Goal: Information Seeking & Learning: Learn about a topic

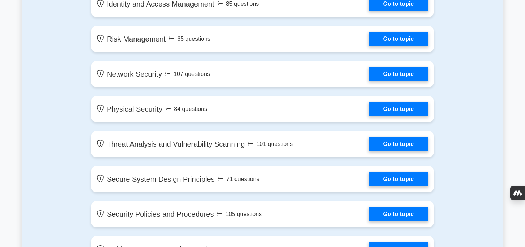
scroll to position [516, 0]
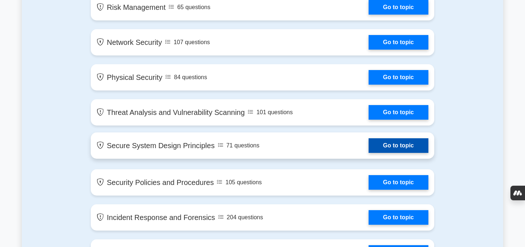
click at [375, 147] on link "Go to topic" at bounding box center [399, 145] width 60 height 15
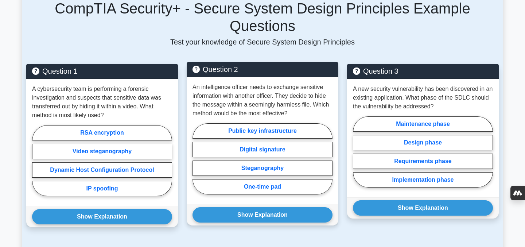
scroll to position [497, 0]
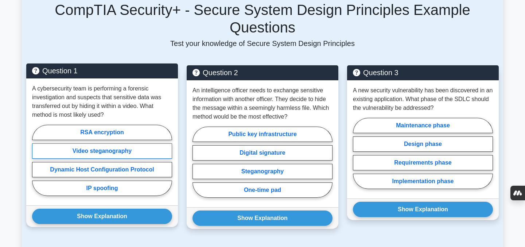
click at [95, 147] on label "Video steganography" at bounding box center [102, 150] width 140 height 15
click at [37, 160] on input "Video steganography" at bounding box center [34, 162] width 5 height 5
radio input "true"
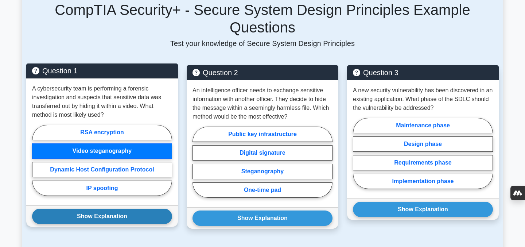
click at [107, 221] on button "Show Explanation" at bounding box center [102, 215] width 140 height 15
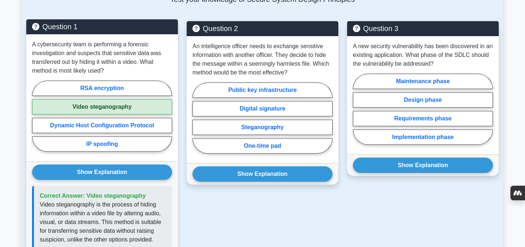
scroll to position [533, 0]
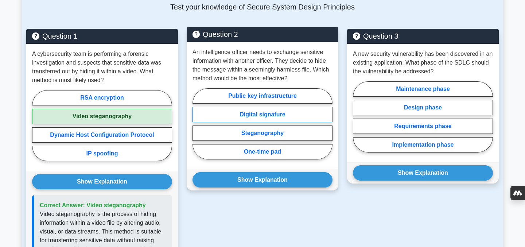
click at [272, 116] on label "Digital signature" at bounding box center [262, 114] width 140 height 15
click at [197, 124] on input "Digital signature" at bounding box center [194, 126] width 5 height 5
radio input "true"
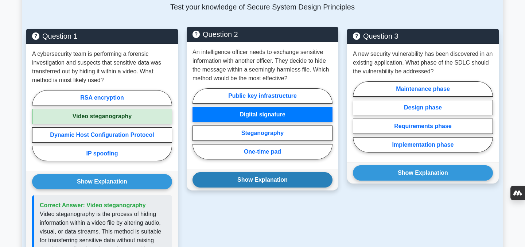
click at [271, 180] on button "Show Explanation" at bounding box center [262, 179] width 140 height 15
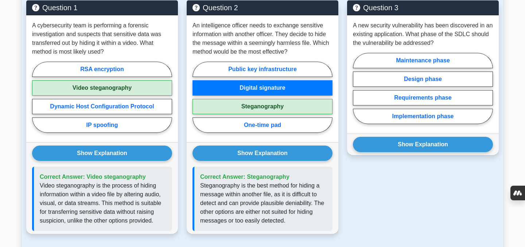
scroll to position [552, 0]
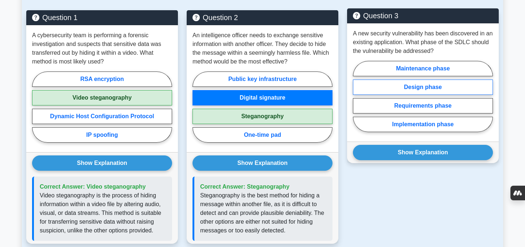
click at [402, 91] on label "Design phase" at bounding box center [423, 86] width 140 height 15
click at [358, 96] on input "Design phase" at bounding box center [355, 98] width 5 height 5
radio input "true"
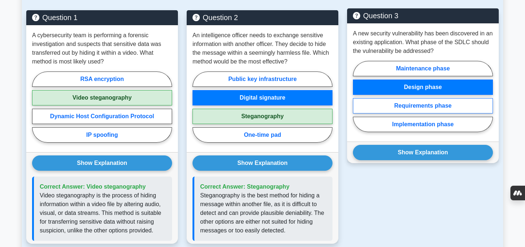
click at [431, 102] on label "Requirements phase" at bounding box center [423, 105] width 140 height 15
click at [358, 101] on input "Requirements phase" at bounding box center [355, 98] width 5 height 5
radio input "true"
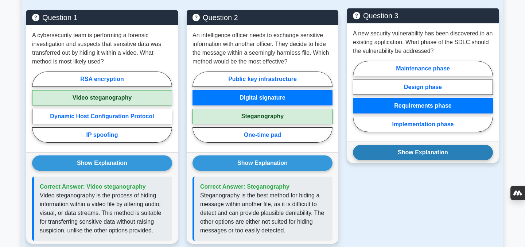
click at [433, 148] on button "Show Explanation" at bounding box center [423, 152] width 140 height 15
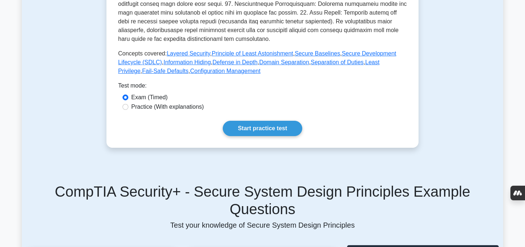
scroll to position [173, 0]
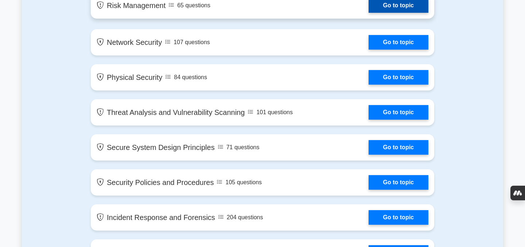
click at [405, 11] on link "Go to topic" at bounding box center [399, 5] width 60 height 15
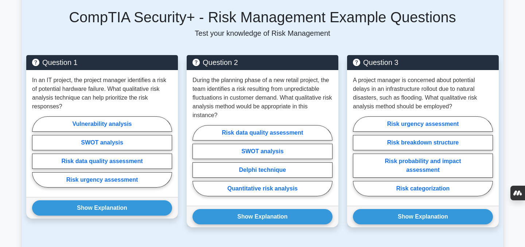
scroll to position [455, 0]
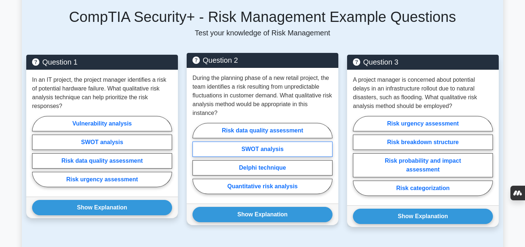
click at [268, 148] on label "SWOT analysis" at bounding box center [262, 148] width 140 height 15
click at [197, 158] on input "SWOT analysis" at bounding box center [194, 160] width 5 height 5
radio input "true"
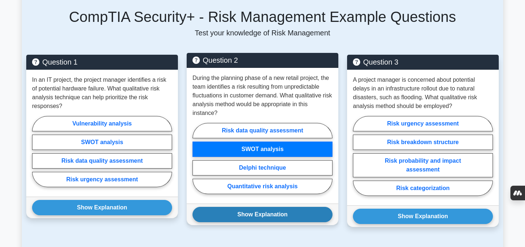
click at [270, 221] on button "Show Explanation" at bounding box center [262, 214] width 140 height 15
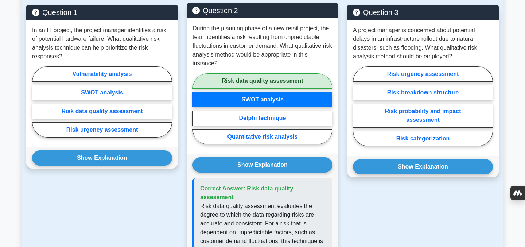
scroll to position [502, 0]
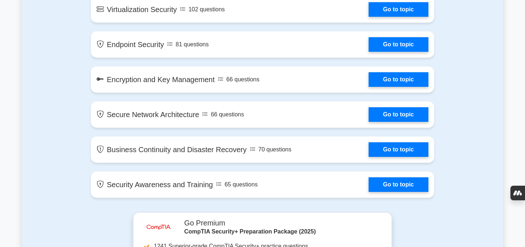
scroll to position [1150, 0]
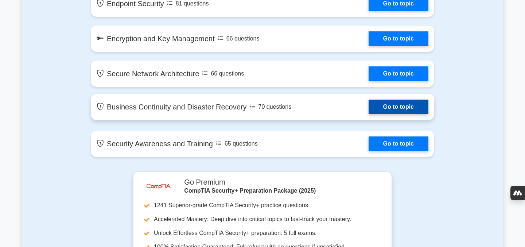
click at [379, 108] on link "Go to topic" at bounding box center [399, 107] width 60 height 15
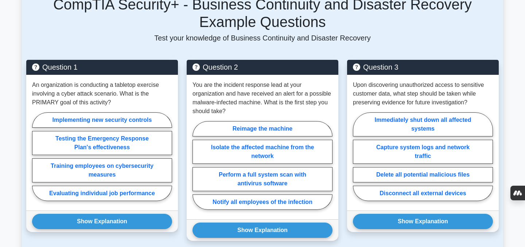
scroll to position [521, 0]
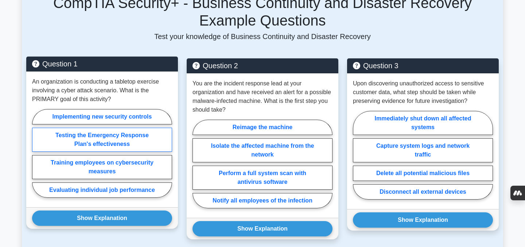
click at [164, 142] on label "Testing the Emergency Response Plan's effectiveness" at bounding box center [102, 140] width 140 height 24
click at [37, 153] on input "Testing the Emergency Response Plan's effectiveness" at bounding box center [34, 155] width 5 height 5
radio input "true"
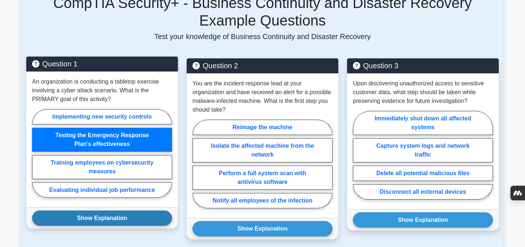
click at [130, 210] on button "Show Explanation" at bounding box center [102, 217] width 140 height 15
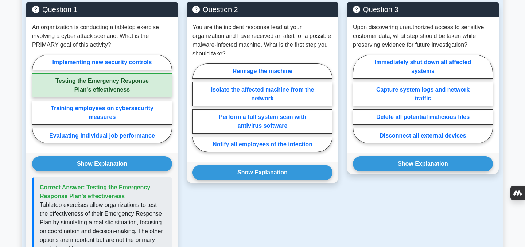
scroll to position [575, 0]
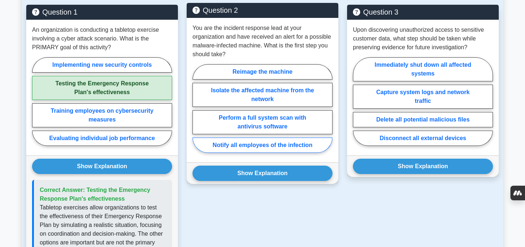
click at [278, 139] on label "Notify all employees of the infection" at bounding box center [262, 144] width 140 height 15
click at [197, 113] on input "Notify all employees of the infection" at bounding box center [194, 110] width 5 height 5
radio input "true"
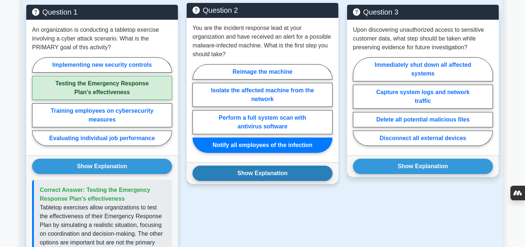
click at [269, 165] on button "Show Explanation" at bounding box center [262, 172] width 140 height 15
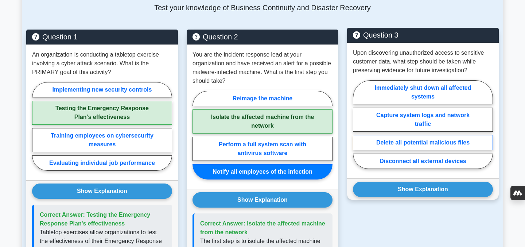
scroll to position [549, 0]
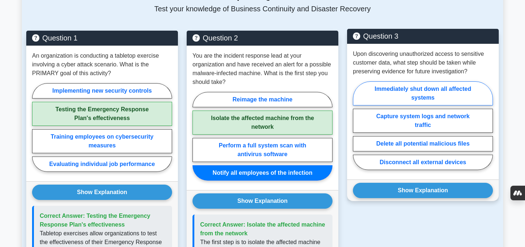
click at [415, 89] on label "Immediately shut down all affected systems" at bounding box center [423, 93] width 140 height 24
click at [358, 125] on input "Immediately shut down all affected systems" at bounding box center [355, 127] width 5 height 5
radio input "true"
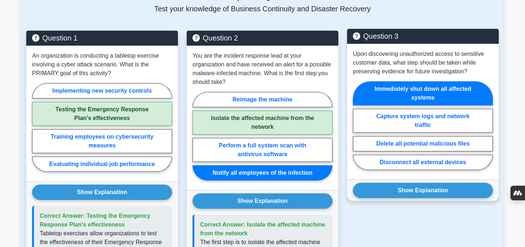
click at [413, 191] on div "Show Explanation Correct Answer: Capture system logs and network traffic" at bounding box center [423, 190] width 152 height 22
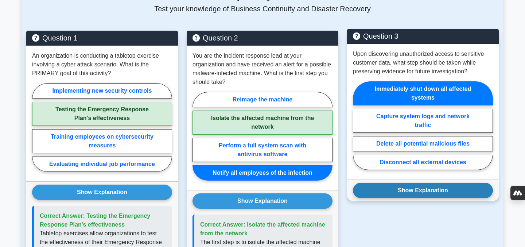
click at [415, 185] on button "Show Explanation" at bounding box center [423, 190] width 140 height 15
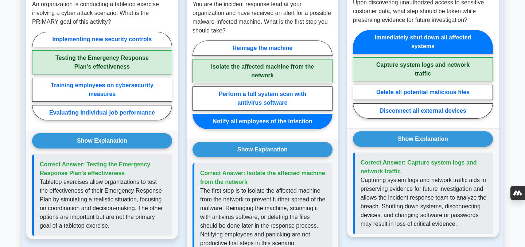
scroll to position [600, 0]
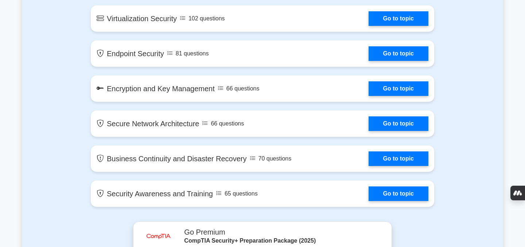
scroll to position [1061, 0]
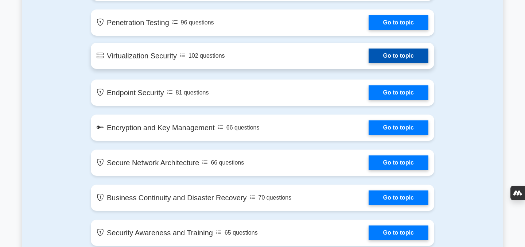
click at [377, 59] on link "Go to topic" at bounding box center [399, 55] width 60 height 15
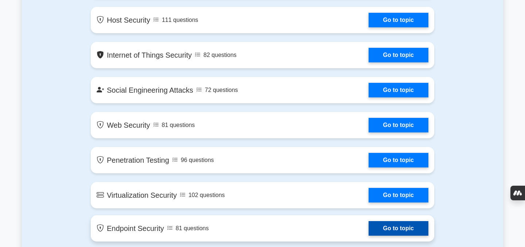
scroll to position [912, 0]
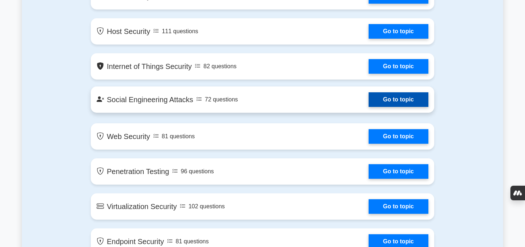
click at [387, 104] on link "Go to topic" at bounding box center [399, 99] width 60 height 15
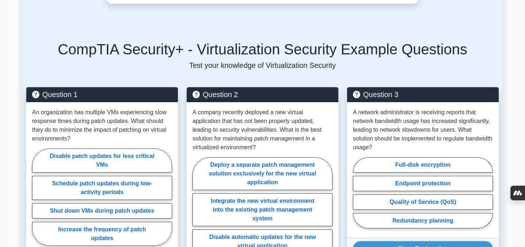
scroll to position [526, 0]
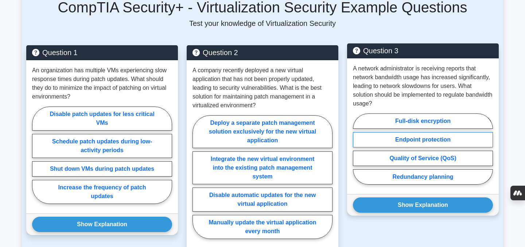
click at [389, 143] on label "Endpoint protection" at bounding box center [423, 139] width 140 height 15
click at [358, 149] on input "Endpoint protection" at bounding box center [355, 151] width 5 height 5
radio input "true"
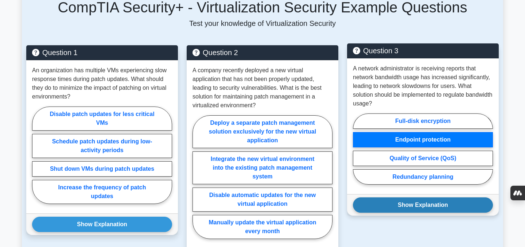
click at [400, 204] on button "Show Explanation" at bounding box center [423, 204] width 140 height 15
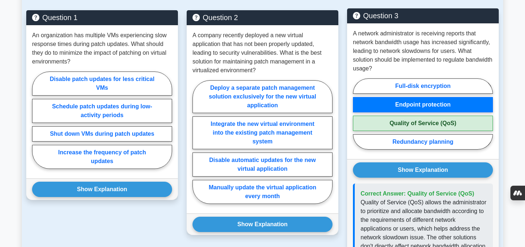
scroll to position [561, 0]
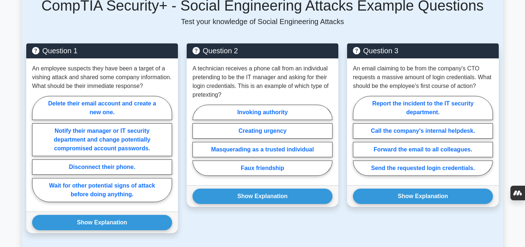
scroll to position [460, 0]
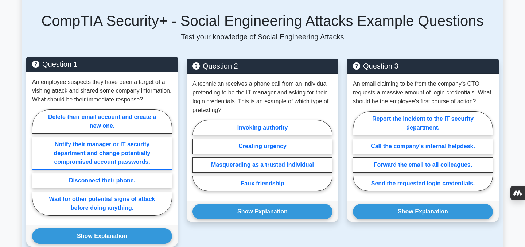
click at [136, 138] on label "Notify their manager or IT security department and change potentially compromis…" at bounding box center [102, 153] width 140 height 33
click at [37, 162] on input "Notify their manager or IT security department and change potentially compromis…" at bounding box center [34, 164] width 5 height 5
radio input "true"
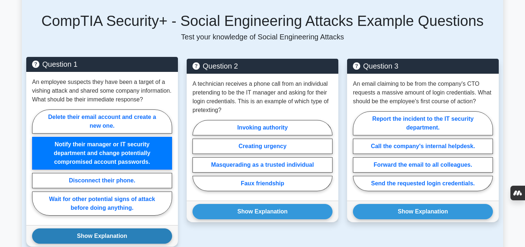
click at [115, 228] on button "Show Explanation" at bounding box center [102, 235] width 140 height 15
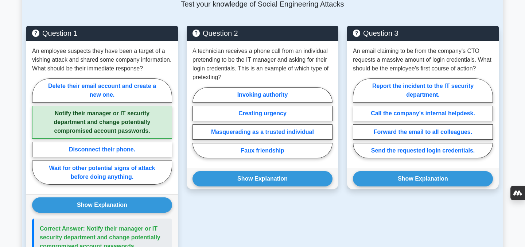
scroll to position [491, 0]
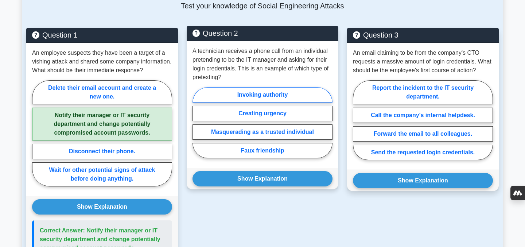
click at [266, 87] on label "Invoking authority" at bounding box center [262, 94] width 140 height 15
click at [197, 122] on input "Invoking authority" at bounding box center [194, 124] width 5 height 5
radio input "true"
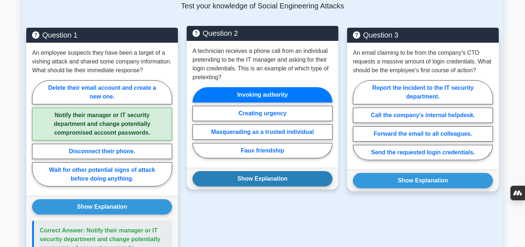
click at [256, 177] on button "Show Explanation" at bounding box center [262, 178] width 140 height 15
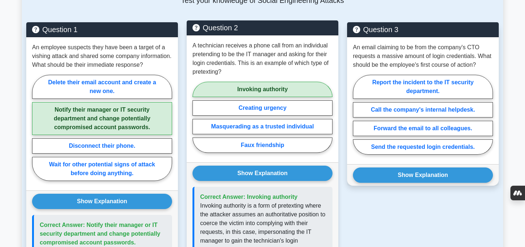
scroll to position [495, 0]
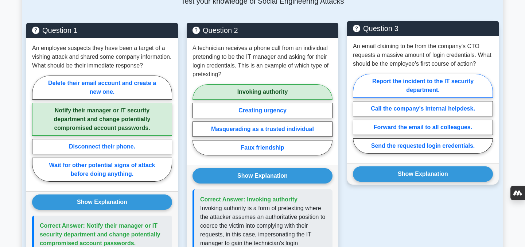
click at [400, 84] on label "Report the incident to the IT security department." at bounding box center [423, 86] width 140 height 24
click at [358, 113] on input "Report the incident to the IT security department." at bounding box center [355, 115] width 5 height 5
radio input "true"
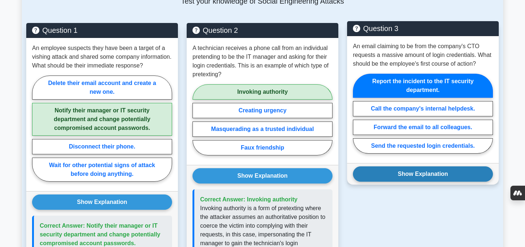
click at [424, 166] on button "Show Explanation" at bounding box center [423, 173] width 140 height 15
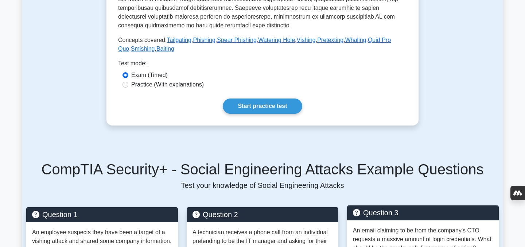
scroll to position [173, 0]
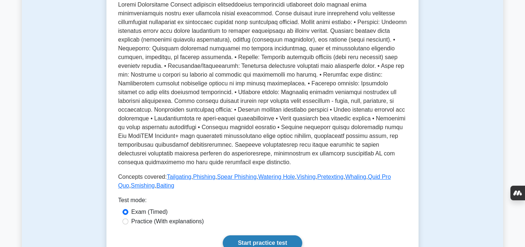
click at [266, 235] on link "Start practice test" at bounding box center [262, 242] width 79 height 15
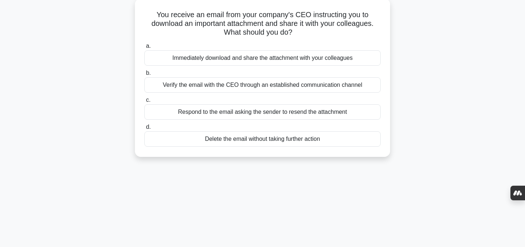
scroll to position [56, 0]
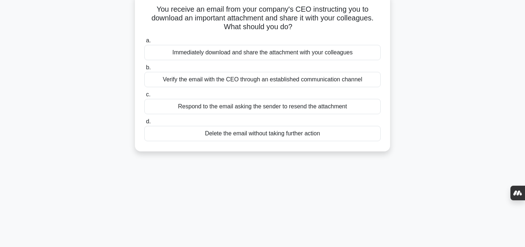
click at [280, 78] on div "Verify the email with the CEO through an established communication channel" at bounding box center [262, 79] width 236 height 15
click at [144, 70] on input "b. Verify the email with the CEO through an established communication channel" at bounding box center [144, 67] width 0 height 5
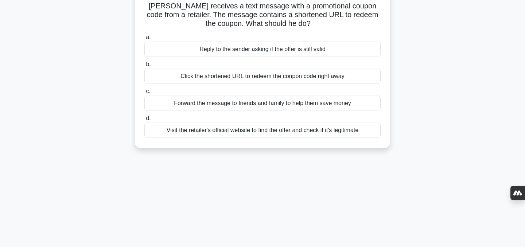
scroll to position [59, 0]
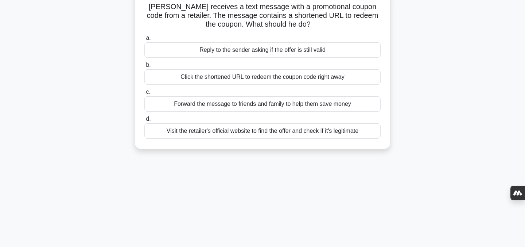
click at [323, 132] on div "Visit the retailer's official website to find the offer and check if it's legit…" at bounding box center [262, 130] width 236 height 15
click at [144, 121] on input "d. Visit the retailer's official website to find the offer and check if it's le…" at bounding box center [144, 119] width 0 height 5
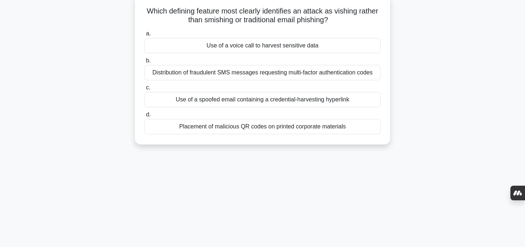
scroll to position [55, 0]
click at [295, 43] on div "Use of a voice call to harvest sensitive data" at bounding box center [262, 45] width 236 height 15
click at [144, 36] on input "a. Use of a voice call to harvest sensitive data" at bounding box center [144, 33] width 0 height 5
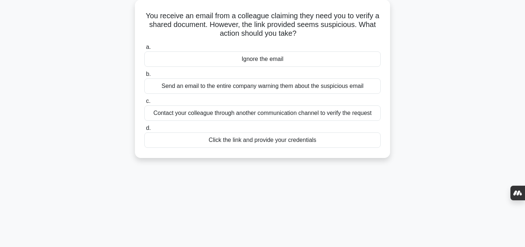
scroll to position [50, 0]
click at [357, 111] on div "Contact your colleague through another communication channel to verify the requ…" at bounding box center [262, 112] width 236 height 15
click at [144, 103] on input "c. Contact your colleague through another communication channel to verify the r…" at bounding box center [144, 100] width 0 height 5
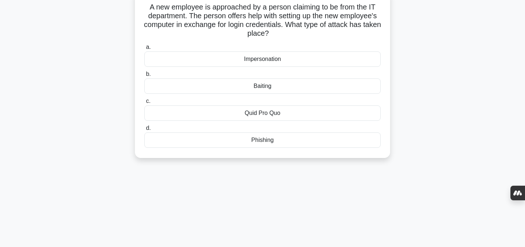
scroll to position [58, 0]
click at [296, 139] on div "Phishing" at bounding box center [262, 140] width 236 height 15
click at [144, 131] on input "d. Phishing" at bounding box center [144, 128] width 0 height 5
